Goal: Find specific page/section: Find specific page/section

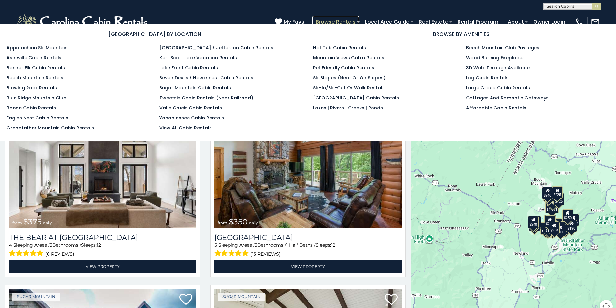
click at [326, 19] on link "Browse Rentals" at bounding box center [335, 21] width 47 height 11
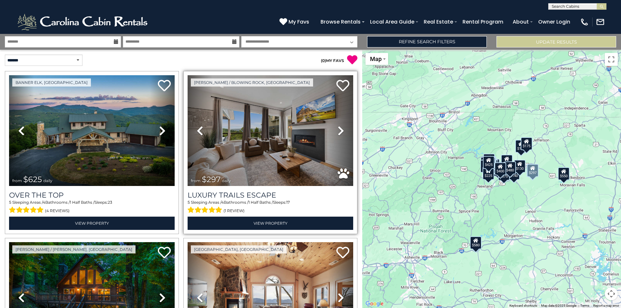
scroll to position [129, 0]
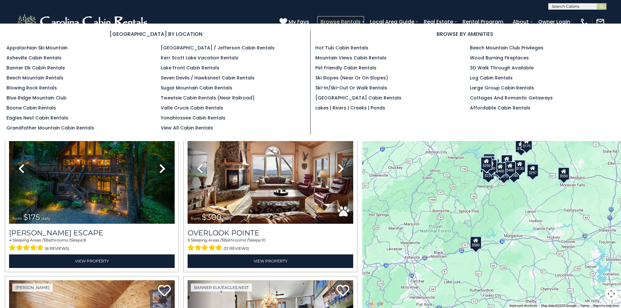
click at [341, 19] on link "Browse Rentals" at bounding box center [340, 21] width 47 height 11
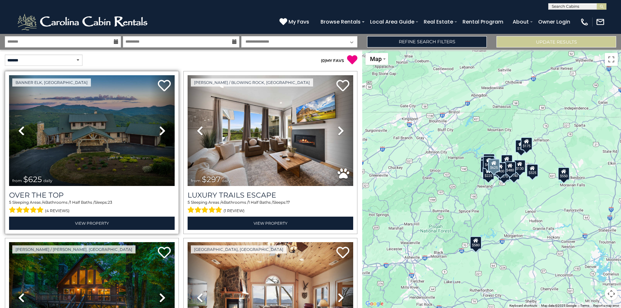
scroll to position [97, 0]
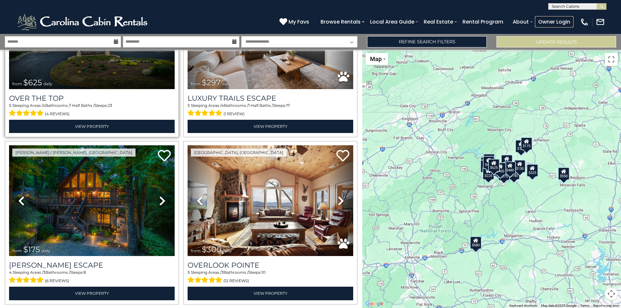
click at [547, 24] on link "Owner Login" at bounding box center [554, 21] width 38 height 11
